Goal: Check status: Check status

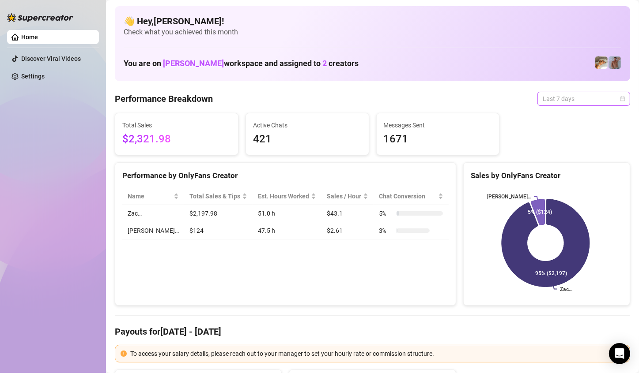
click at [598, 94] on span "Last 7 days" at bounding box center [583, 98] width 82 height 13
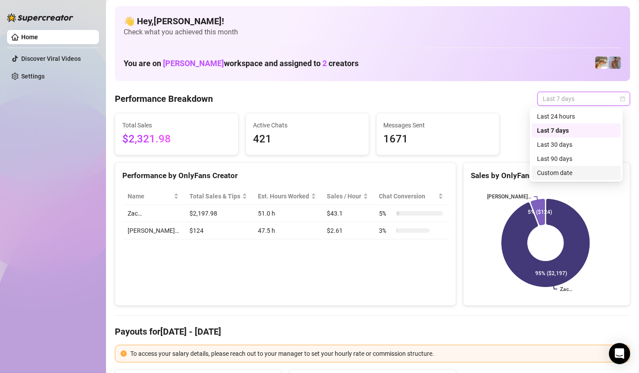
click at [554, 171] on div "Custom date" at bounding box center [576, 173] width 79 height 10
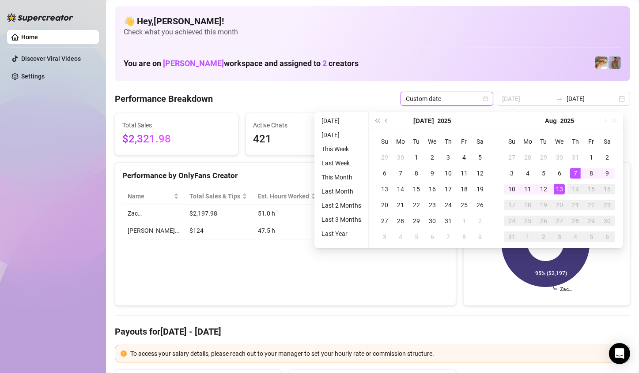
type input "[DATE]"
click at [557, 188] on div "13" at bounding box center [559, 189] width 11 height 11
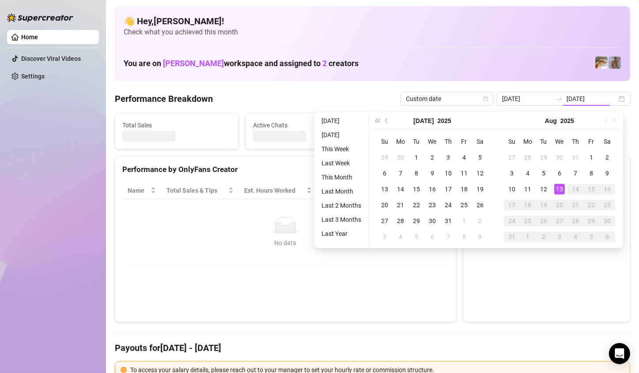
type input "[DATE]"
